Goal: Information Seeking & Learning: Learn about a topic

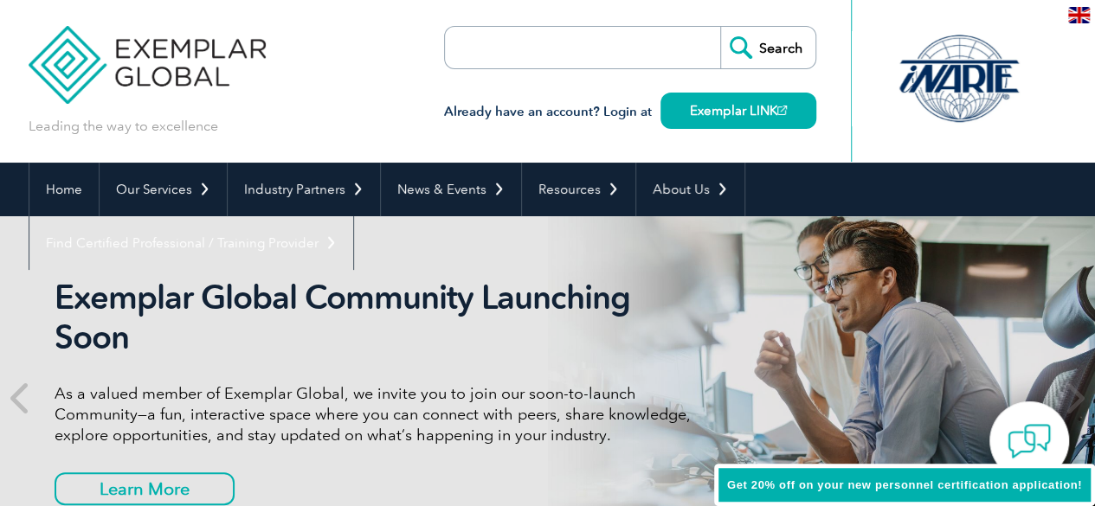
click at [587, 58] on input "search" at bounding box center [545, 48] width 182 height 42
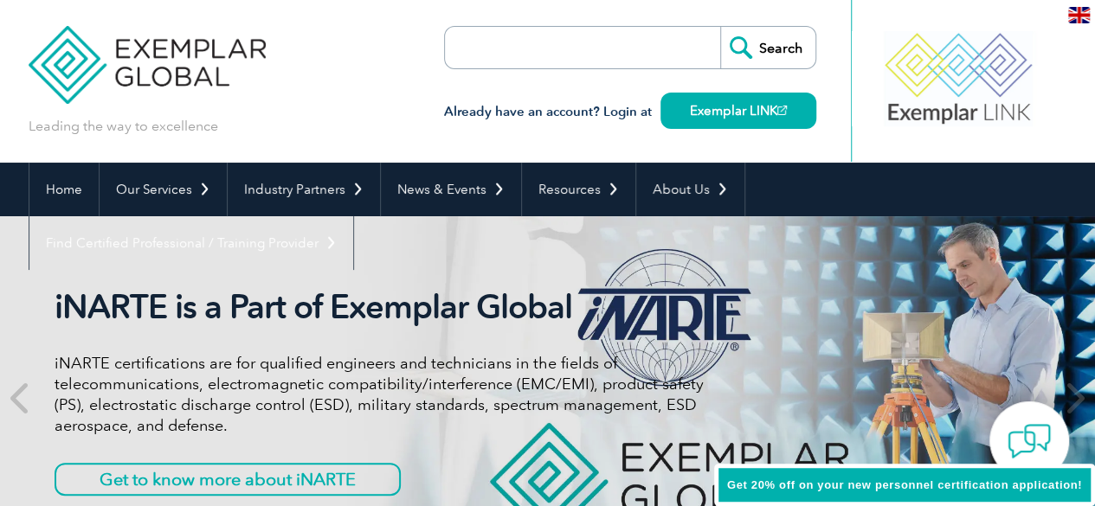
click at [398, 88] on div "Leading the way to excellence Search" at bounding box center [548, 81] width 1039 height 163
click at [665, 44] on form "Search" at bounding box center [630, 47] width 372 height 43
click at [526, 54] on input "search" at bounding box center [545, 48] width 182 height 42
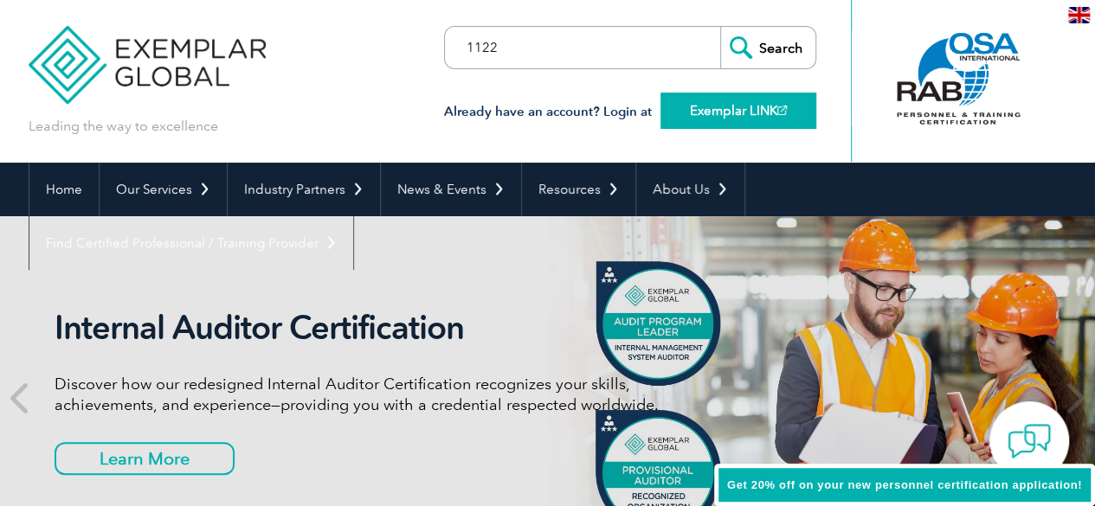
type input "1122"
click at [713, 109] on link "Exemplar LINK" at bounding box center [738, 111] width 156 height 36
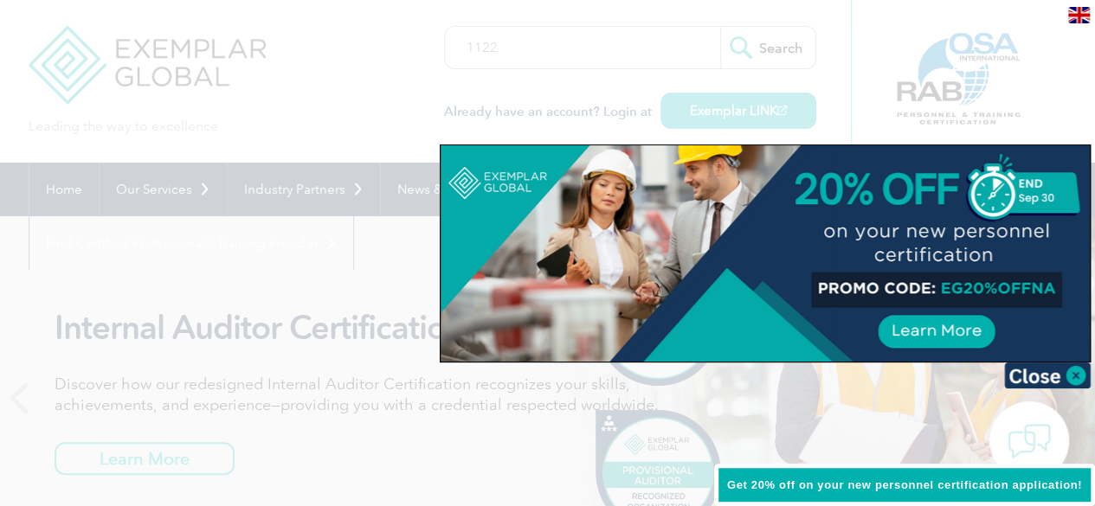
click at [552, 61] on div at bounding box center [547, 253] width 1095 height 506
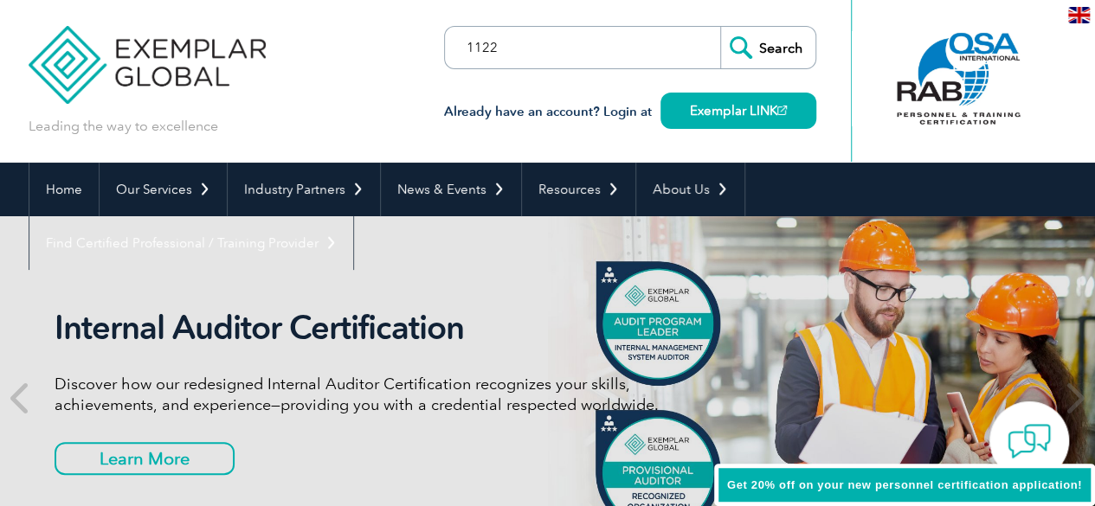
drag, startPoint x: 500, startPoint y: 55, endPoint x: 398, endPoint y: 62, distance: 102.4
click at [405, 58] on div "Leading the way to excellence 1122" at bounding box center [548, 81] width 1039 height 163
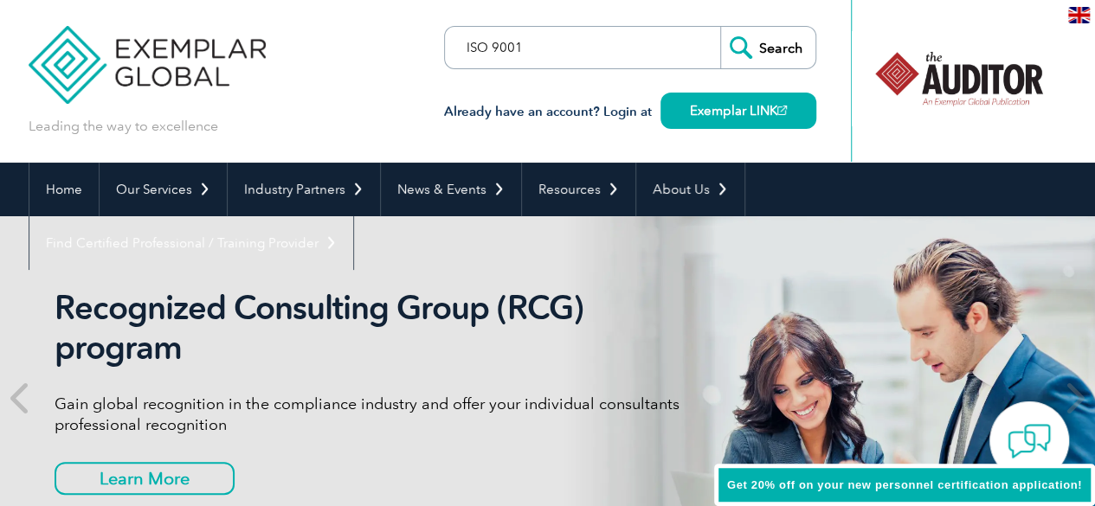
type input "ISO 9001"
click at [720, 27] on input "Search" at bounding box center [767, 48] width 95 height 42
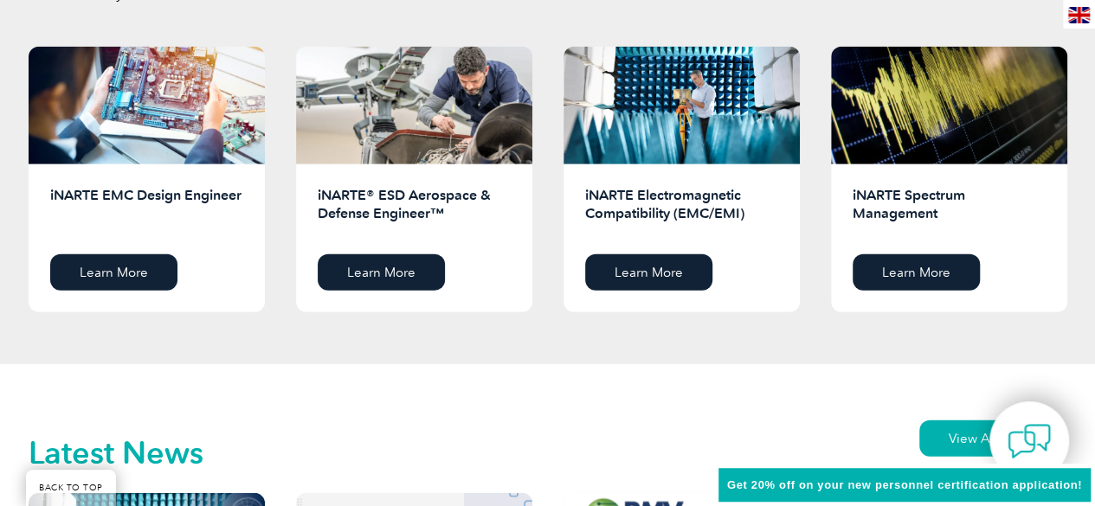
scroll to position [2423, 0]
